Goal: Communication & Community: Answer question/provide support

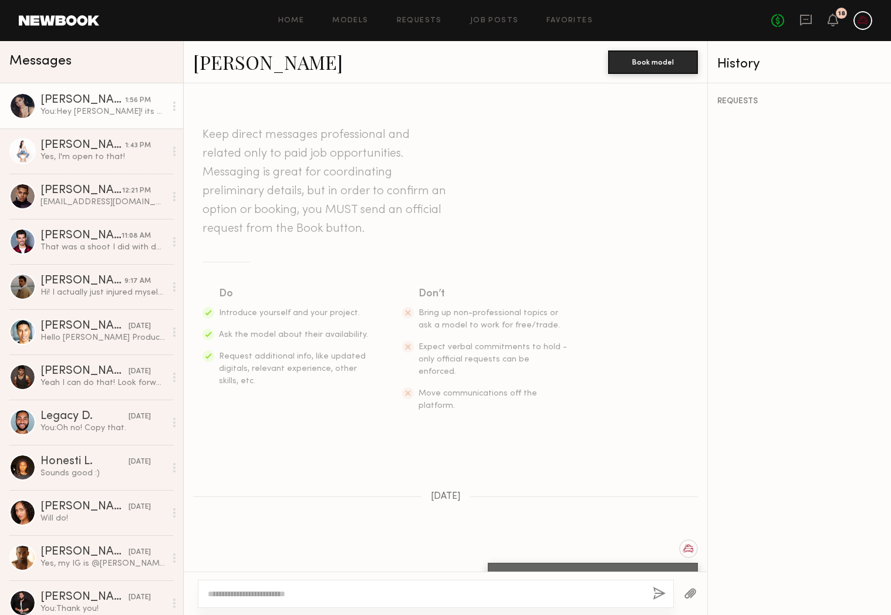
scroll to position [953, 0]
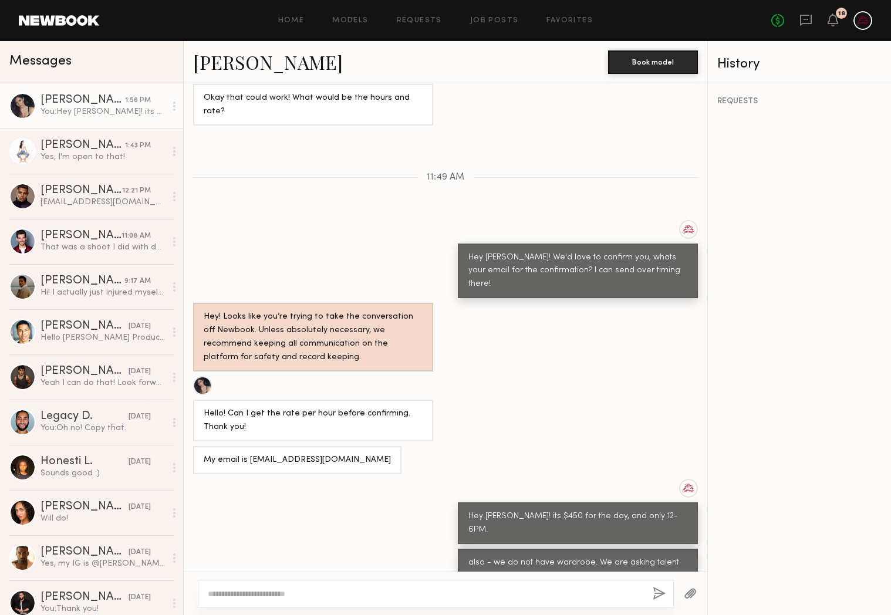
click at [109, 120] on link "[PERSON_NAME] 1:56 PM You: Hey [PERSON_NAME]! its $450 for the day, and only 12…" at bounding box center [91, 105] width 183 height 45
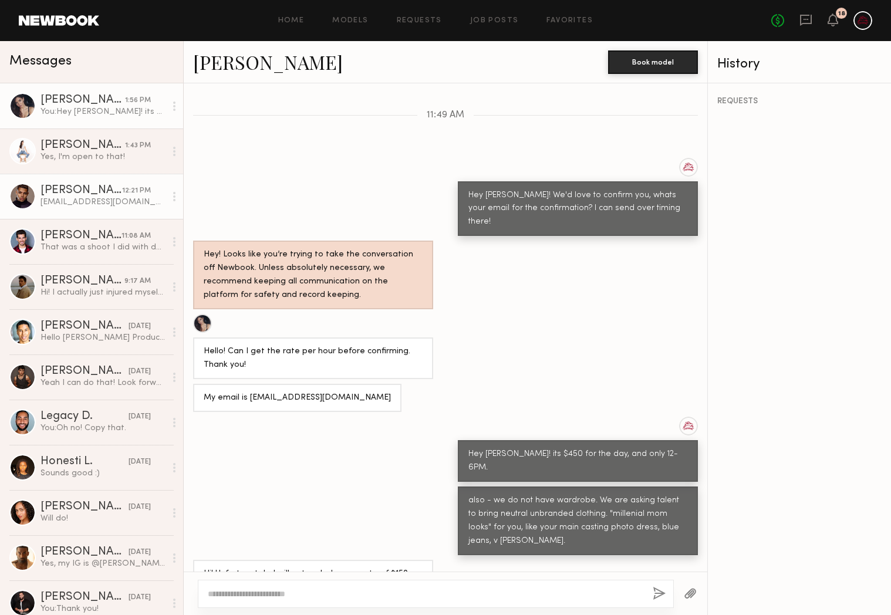
click at [4, 181] on link "[PERSON_NAME] 12:21 PM [EMAIL_ADDRESS][DOMAIN_NAME], thank you!" at bounding box center [91, 196] width 183 height 45
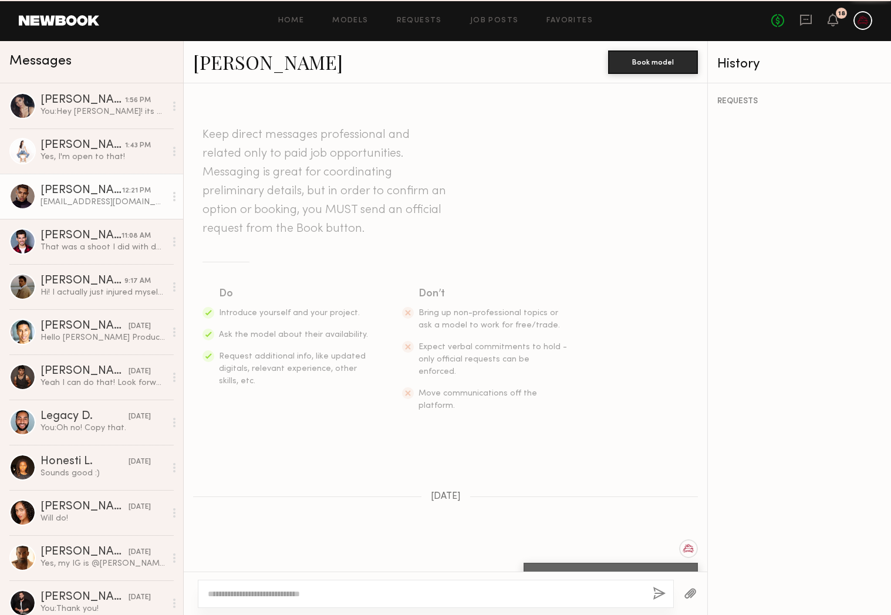
scroll to position [747, 0]
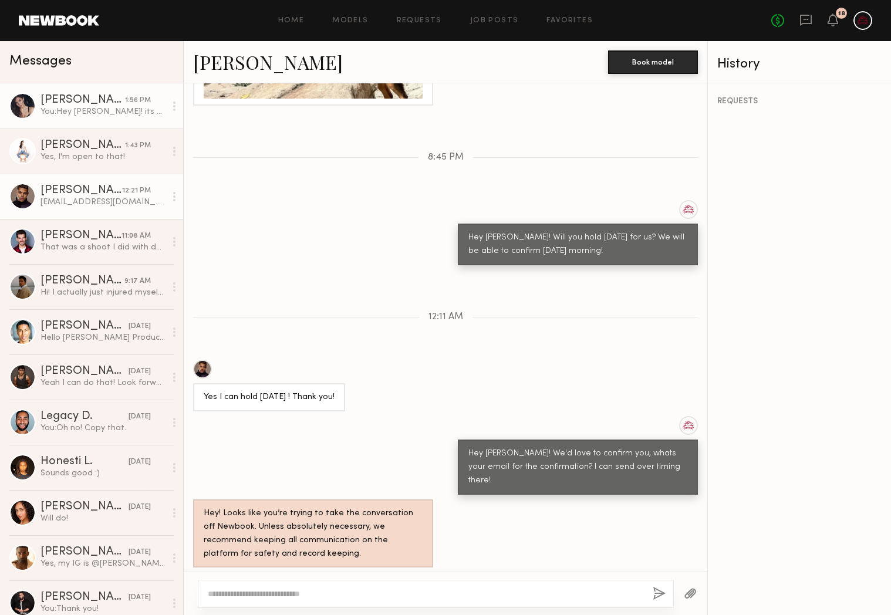
click at [75, 83] on link "[PERSON_NAME] 1:56 PM You: Hey [PERSON_NAME]! its $450 for the day, and only 12…" at bounding box center [91, 105] width 183 height 45
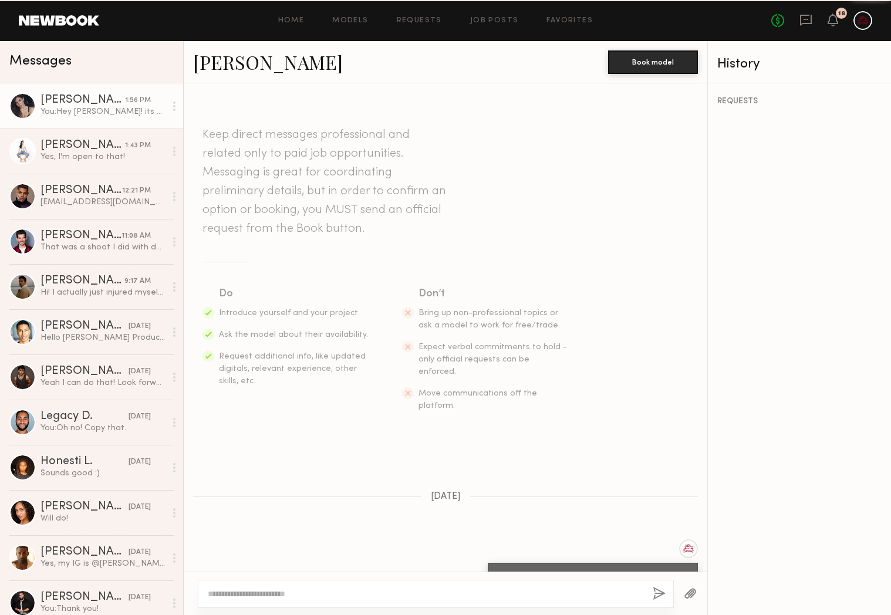
scroll to position [1015, 0]
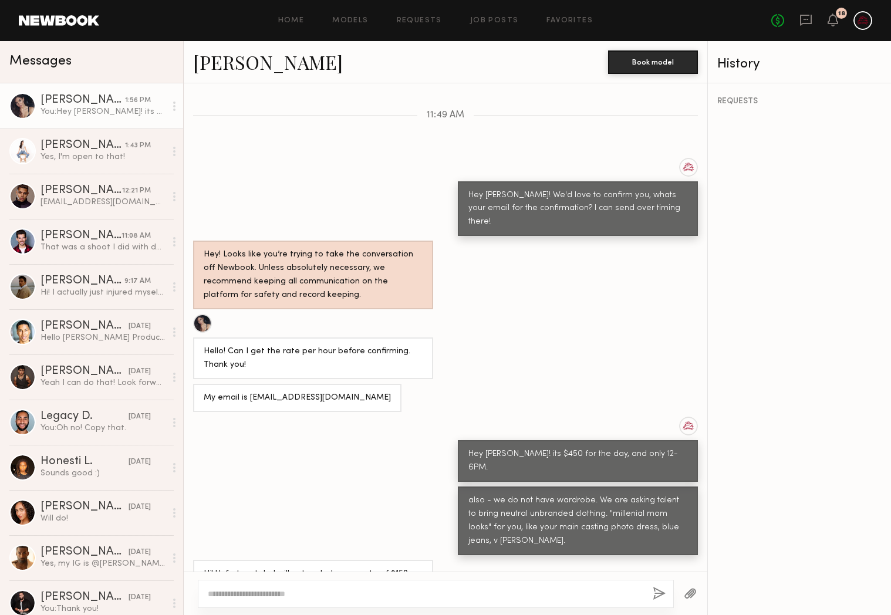
click at [522, 587] on div at bounding box center [436, 594] width 476 height 28
click at [492, 599] on textarea at bounding box center [425, 594] width 435 height 12
type textarea "**********"
click at [656, 595] on button "button" at bounding box center [658, 594] width 13 height 15
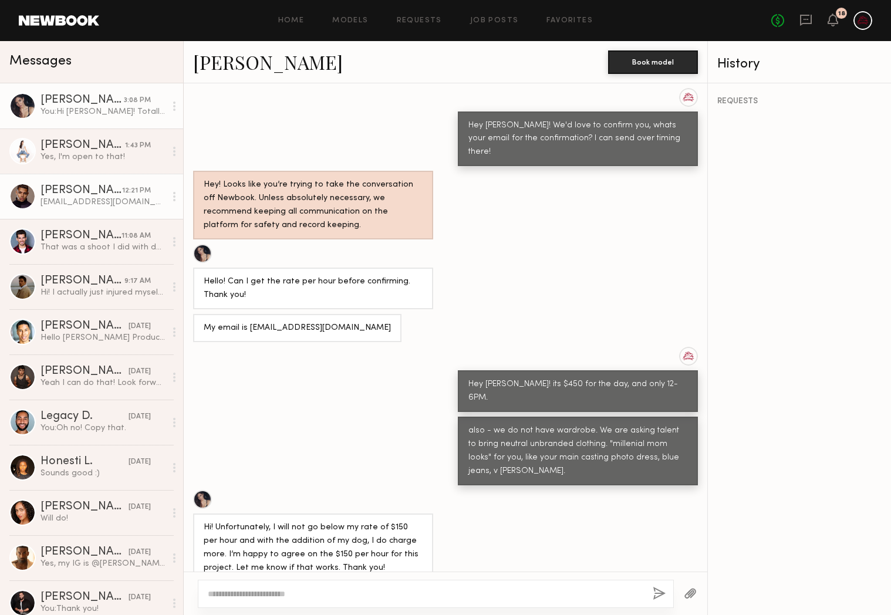
click at [108, 195] on div "[PERSON_NAME]" at bounding box center [81, 191] width 82 height 12
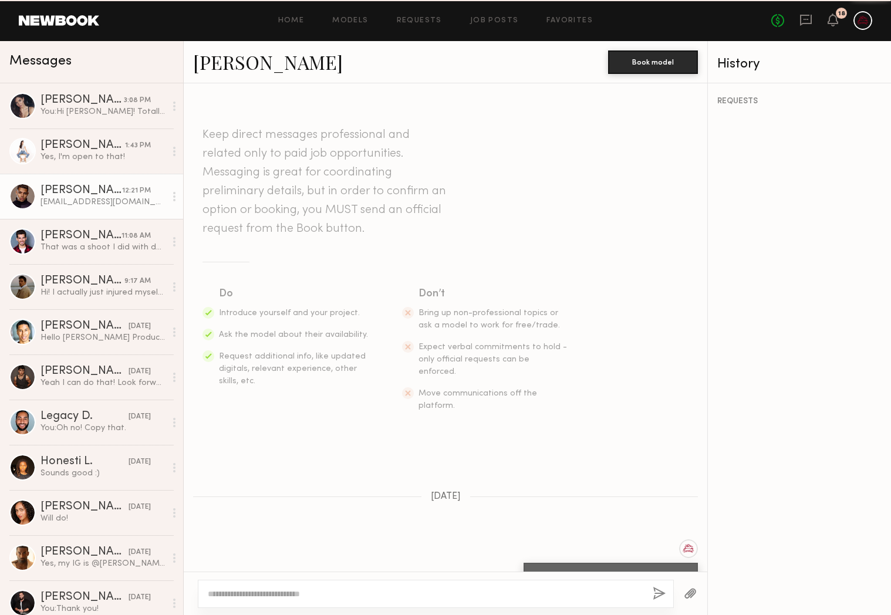
scroll to position [747, 0]
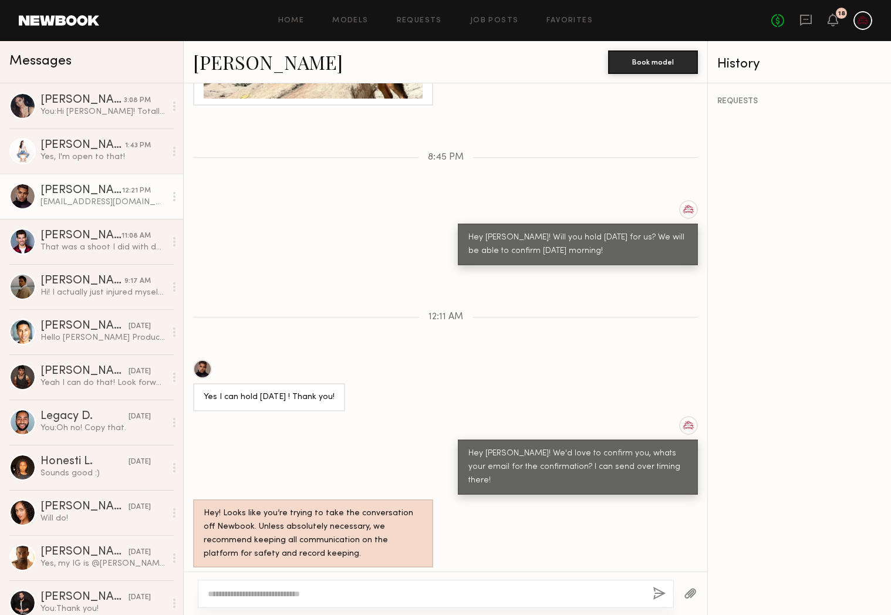
drag, startPoint x: 322, startPoint y: 548, endPoint x: 203, endPoint y: 551, distance: 119.2
click at [204, 580] on div "[EMAIL_ADDRESS][DOMAIN_NAME], thank you!" at bounding box center [296, 586] width 185 height 13
copy div "[EMAIL_ADDRESS][DOMAIN_NAME]"
